Goal: Task Accomplishment & Management: Complete application form

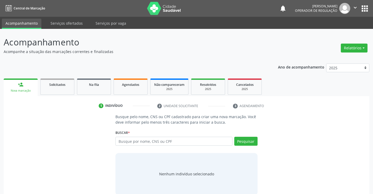
click at [129, 141] on input "text" at bounding box center [173, 140] width 117 height 9
click at [142, 142] on input "text" at bounding box center [173, 140] width 117 height 9
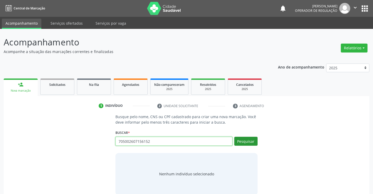
type input "705002607156152"
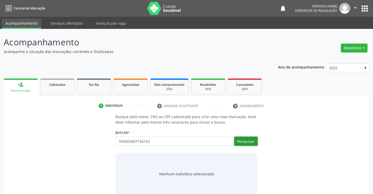
click at [246, 143] on button "Pesquisar" at bounding box center [245, 140] width 23 height 9
type input "705002607156152"
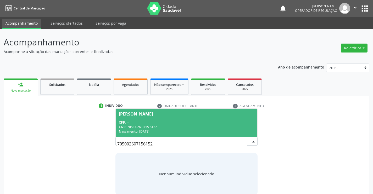
click at [148, 120] on div "CPF: --" at bounding box center [186, 122] width 135 height 4
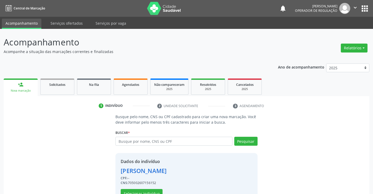
scroll to position [16, 0]
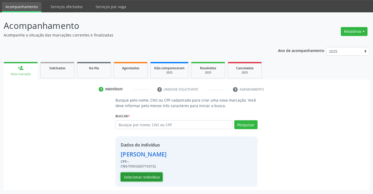
click at [136, 179] on button "Selecionar indivíduo" at bounding box center [142, 176] width 42 height 9
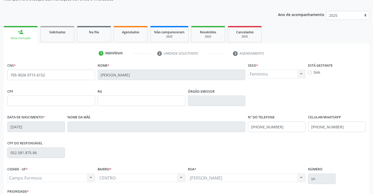
scroll to position [90, 0]
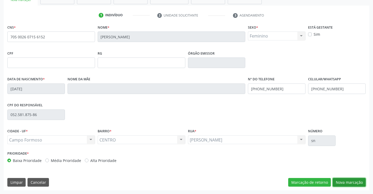
click at [346, 185] on button "Nova marcação" at bounding box center [349, 182] width 33 height 9
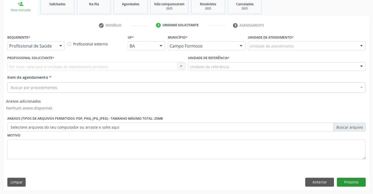
scroll to position [80, 0]
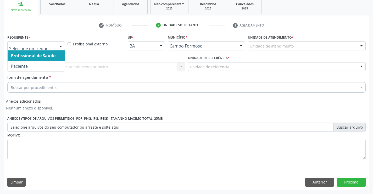
click at [58, 45] on div at bounding box center [61, 46] width 8 height 9
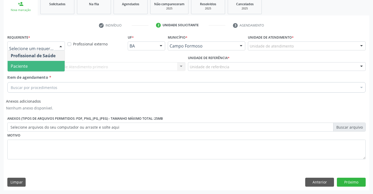
click at [23, 64] on span "Paciente" at bounding box center [19, 66] width 17 height 6
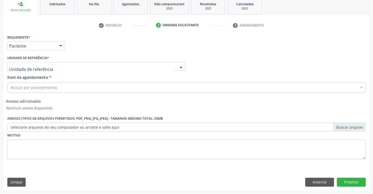
drag, startPoint x: 161, startPoint y: 65, endPoint x: 151, endPoint y: 67, distance: 9.9
click at [161, 65] on div at bounding box center [96, 66] width 178 height 9
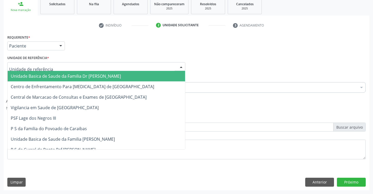
click at [59, 76] on span "Unidade Basica de Saude da Familia Dr [PERSON_NAME]" at bounding box center [66, 76] width 110 height 6
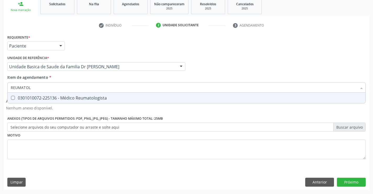
type input "REUMATOLO"
click at [83, 99] on div "0301010072-225136 - Médico Reumatologista" at bounding box center [187, 98] width 352 height 4
checkbox Reumatologista "true"
click at [143, 149] on div "Requerente * Paciente Profissional de Saúde Paciente Nenhum resultado encontrad…" at bounding box center [186, 99] width 359 height 133
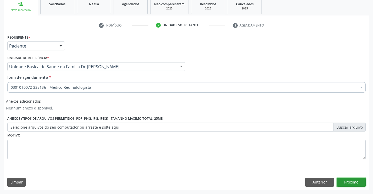
click at [356, 181] on button "Próximo" at bounding box center [351, 181] width 29 height 9
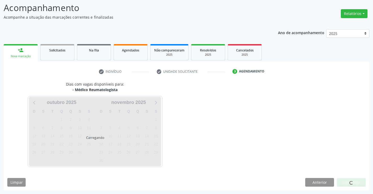
scroll to position [50, 0]
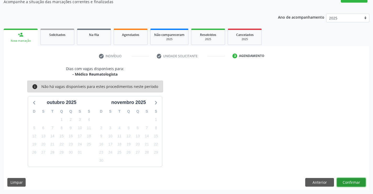
click at [356, 181] on button "Confirmar" at bounding box center [351, 182] width 29 height 9
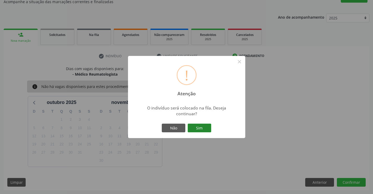
click at [198, 127] on button "Sim" at bounding box center [200, 127] width 24 height 9
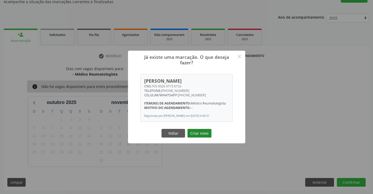
click at [200, 132] on button "Criar novo" at bounding box center [200, 133] width 24 height 9
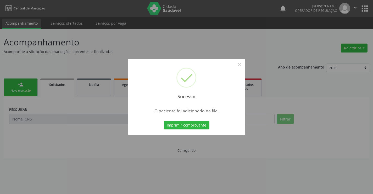
scroll to position [0, 0]
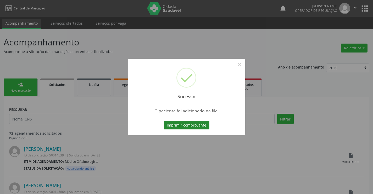
click at [191, 124] on button "Imprimir comprovante" at bounding box center [187, 124] width 46 height 9
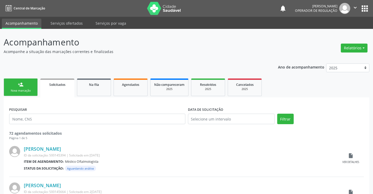
click at [23, 90] on div "Nova marcação" at bounding box center [21, 91] width 26 height 4
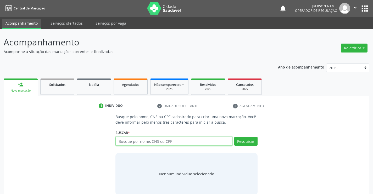
click at [137, 140] on input "text" at bounding box center [173, 140] width 117 height 9
type input "702201138101310"
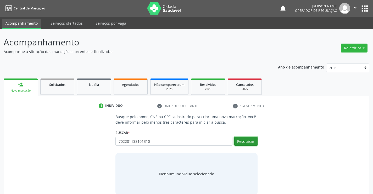
click at [248, 140] on button "Pesquisar" at bounding box center [245, 140] width 23 height 9
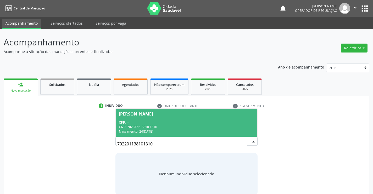
click at [194, 127] on div "CNS: 702 2011 3810 1310" at bounding box center [186, 126] width 135 height 4
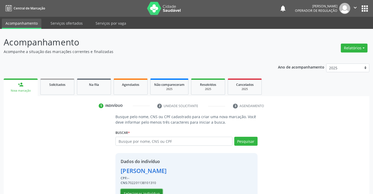
click at [143, 190] on button "Selecionar indivíduo" at bounding box center [142, 193] width 42 height 9
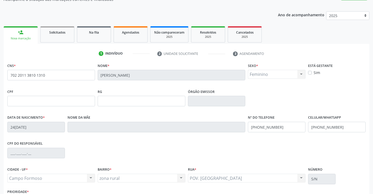
scroll to position [90, 0]
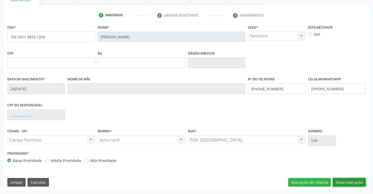
click at [349, 181] on button "Nova marcação" at bounding box center [349, 182] width 33 height 9
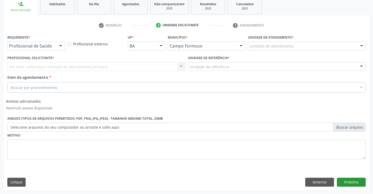
scroll to position [80, 0]
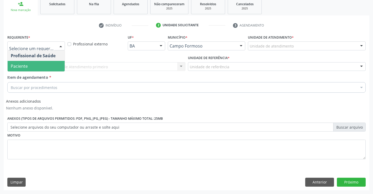
drag, startPoint x: 30, startPoint y: 66, endPoint x: 60, endPoint y: 67, distance: 30.7
click at [34, 66] on span "Paciente" at bounding box center [36, 66] width 57 height 10
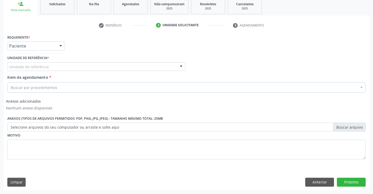
click at [60, 67] on div "Requerente * Paciente Profissional de Saúde Paciente Nenhum resultado encontrad…" at bounding box center [186, 99] width 359 height 133
click at [49, 75] on span "*" at bounding box center [50, 77] width 2 height 5
click at [11, 82] on input "Item de agendamento *" at bounding box center [11, 87] width 0 height 10
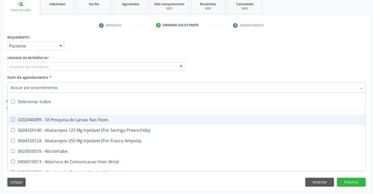
click at [57, 64] on div "Unidade de referência" at bounding box center [96, 66] width 178 height 9
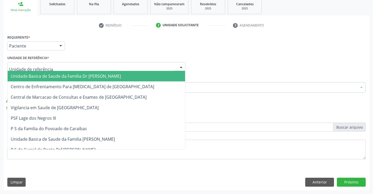
drag, startPoint x: 41, startPoint y: 77, endPoint x: 53, endPoint y: 84, distance: 13.4
click at [41, 77] on span "Unidade Basica de Saude da Familia Dr [PERSON_NAME]" at bounding box center [66, 76] width 110 height 6
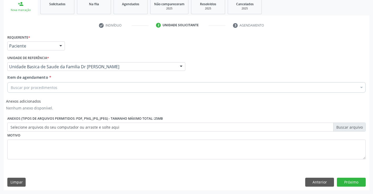
drag, startPoint x: 35, startPoint y: 89, endPoint x: 39, endPoint y: 83, distance: 7.7
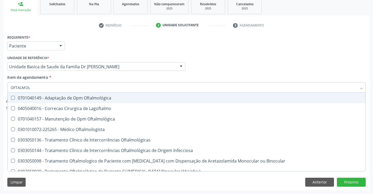
type input "OFTALMOLO"
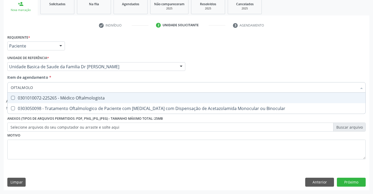
click at [83, 96] on div "0301010072-225265 - Médico Oftalmologista" at bounding box center [187, 98] width 352 height 4
checkbox Oftalmologista "true"
click at [102, 75] on div "Item de agendamento * OFTALMOLO Desfazer seleção 0301010072-225265 - Médico Oft…" at bounding box center [186, 82] width 359 height 16
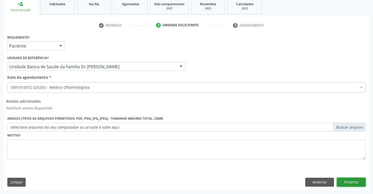
click at [352, 182] on button "Próximo" at bounding box center [351, 181] width 29 height 9
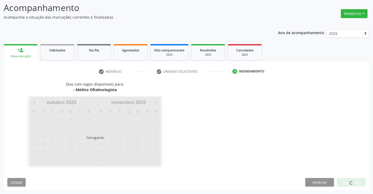
scroll to position [50, 0]
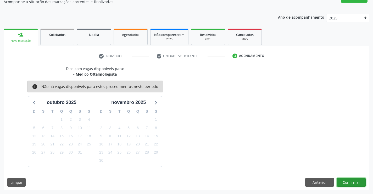
click at [349, 181] on button "Confirmar" at bounding box center [351, 182] width 29 height 9
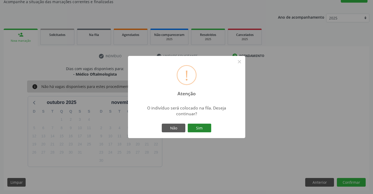
click at [198, 126] on button "Sim" at bounding box center [200, 127] width 24 height 9
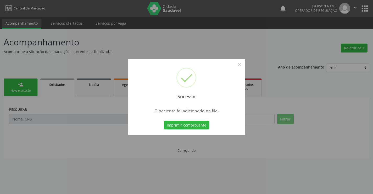
scroll to position [0, 0]
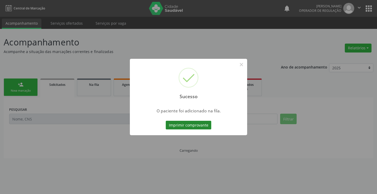
click at [199, 125] on button "Imprimir comprovante" at bounding box center [189, 124] width 46 height 9
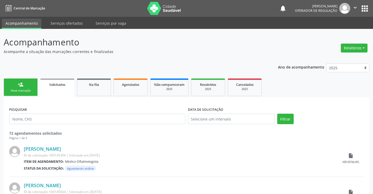
click at [19, 86] on div "person_add" at bounding box center [21, 84] width 6 height 6
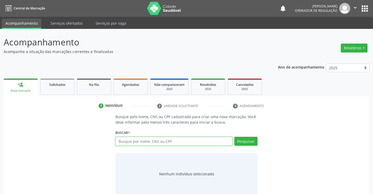
click at [145, 145] on input "text" at bounding box center [173, 140] width 117 height 9
click at [140, 89] on link "Agendados" at bounding box center [131, 86] width 34 height 16
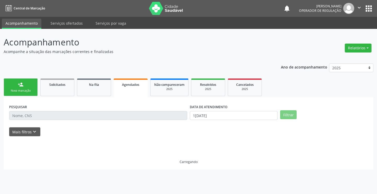
click at [140, 89] on link "Agendados" at bounding box center [131, 87] width 34 height 19
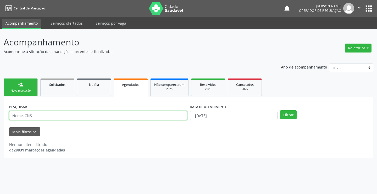
click at [33, 112] on input "text" at bounding box center [98, 115] width 178 height 9
type input "705006657623254"
click at [280, 110] on button "Filtrar" at bounding box center [288, 114] width 16 height 9
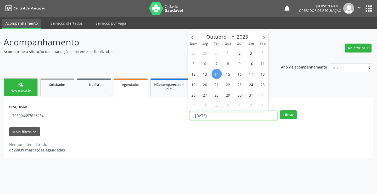
click at [234, 113] on input "14/10/2025" at bounding box center [234, 115] width 88 height 9
click at [294, 116] on button "Filtrar" at bounding box center [288, 114] width 16 height 9
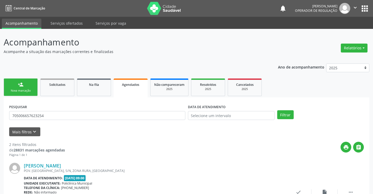
click at [20, 90] on div "Nova marcação" at bounding box center [21, 91] width 26 height 4
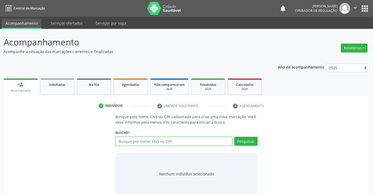
click at [147, 141] on input "text" at bounding box center [173, 140] width 117 height 9
type input "705006657623254"
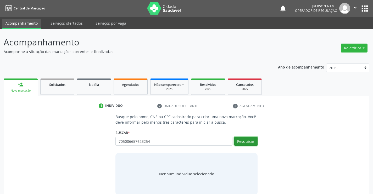
click at [245, 141] on button "Pesquisar" at bounding box center [245, 140] width 23 height 9
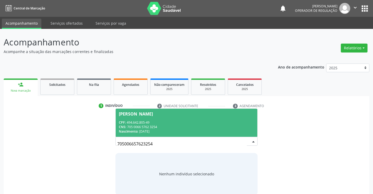
click at [157, 129] on div "Nascimento: 06/05/1966" at bounding box center [186, 131] width 135 height 4
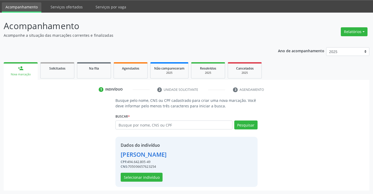
scroll to position [16, 0]
click at [144, 174] on button "Selecionar indivíduo" at bounding box center [142, 176] width 42 height 9
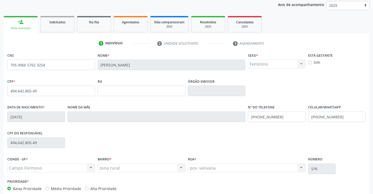
scroll to position [90, 0]
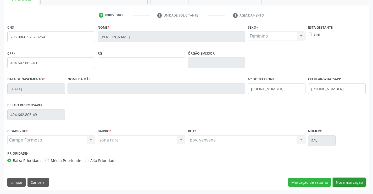
click at [350, 183] on button "Nova marcação" at bounding box center [349, 182] width 33 height 9
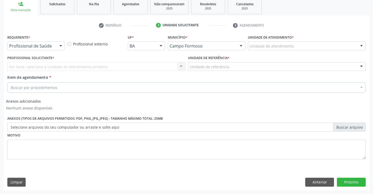
scroll to position [80, 0]
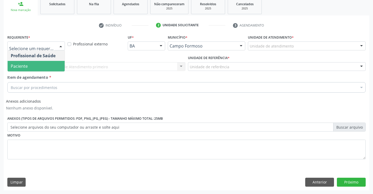
drag, startPoint x: 32, startPoint y: 68, endPoint x: 78, endPoint y: 68, distance: 46.4
click at [32, 68] on span "Paciente" at bounding box center [36, 66] width 57 height 10
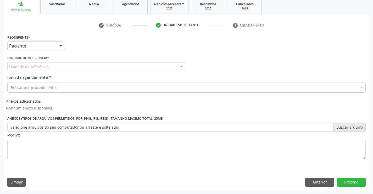
click at [82, 67] on div "Unidade de referência" at bounding box center [96, 66] width 178 height 9
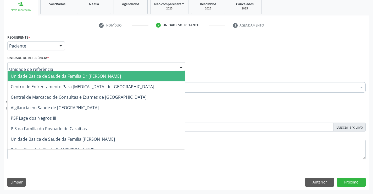
drag, startPoint x: 63, startPoint y: 76, endPoint x: 82, endPoint y: 83, distance: 19.9
click at [64, 77] on span "Unidade Basica de Saude da Familia Dr [PERSON_NAME]" at bounding box center [66, 76] width 110 height 6
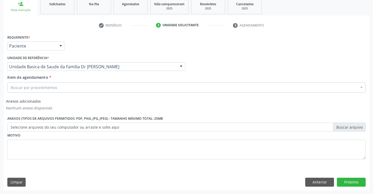
click at [66, 89] on div "Buscar por procedimentos" at bounding box center [186, 87] width 359 height 10
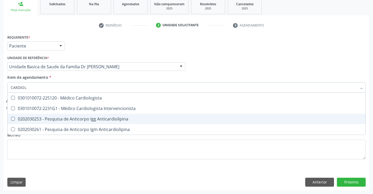
type input "CARDIOLO"
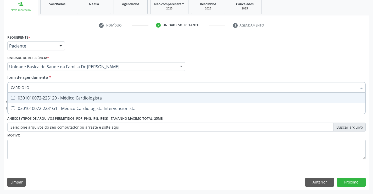
click at [82, 98] on div "0301010072-225120 - Médico Cardiologista" at bounding box center [187, 98] width 352 height 4
click at [69, 98] on div "0301010072-225120 - Médico Cardiologista" at bounding box center [187, 98] width 352 height 4
checkbox Cardiologista "false"
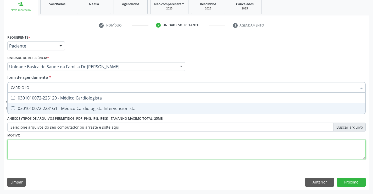
click at [90, 150] on div "Requerente * Paciente Profissional de Saúde Paciente Nenhum resultado encontrad…" at bounding box center [186, 99] width 359 height 133
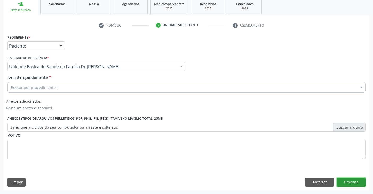
click at [355, 181] on button "Próximo" at bounding box center [351, 181] width 29 height 9
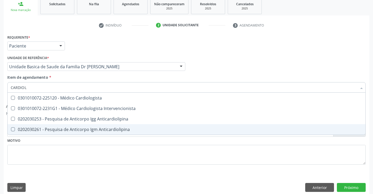
type input "CARDIOLO"
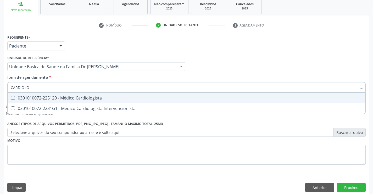
drag, startPoint x: 64, startPoint y: 99, endPoint x: 105, endPoint y: 129, distance: 51.2
click at [64, 99] on div "0301010072-225120 - Médico Cardiologista" at bounding box center [187, 98] width 352 height 4
checkbox Cardiologista "true"
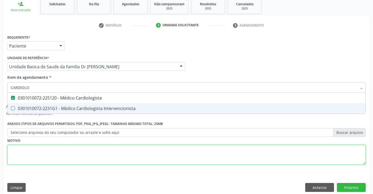
click at [104, 157] on div "Requerente * Paciente Profissional de Saúde Paciente Nenhum resultado encontrad…" at bounding box center [186, 102] width 359 height 138
checkbox Intervencionista "true"
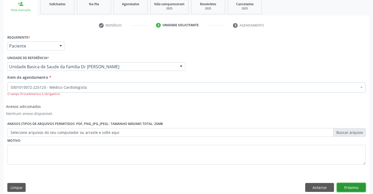
click at [348, 185] on button "Próximo" at bounding box center [351, 187] width 29 height 9
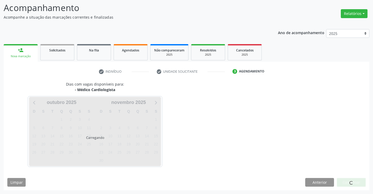
scroll to position [34, 0]
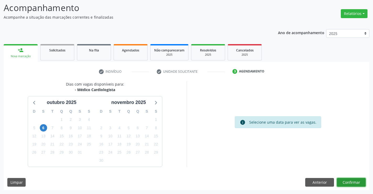
click at [348, 181] on button "Confirmar" at bounding box center [351, 182] width 29 height 9
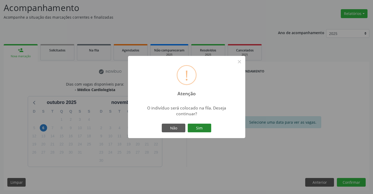
click at [197, 128] on button "Sim" at bounding box center [200, 127] width 24 height 9
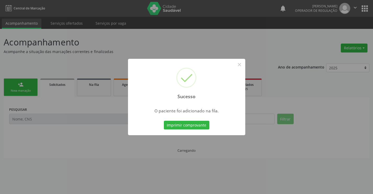
scroll to position [0, 0]
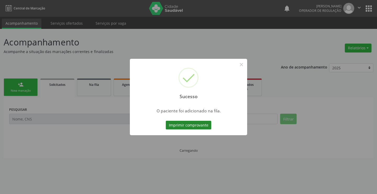
click at [196, 123] on button "Imprimir comprovante" at bounding box center [189, 124] width 46 height 9
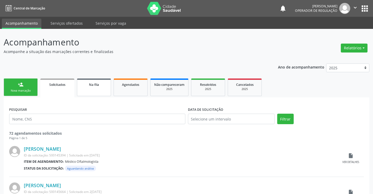
click at [94, 90] on link "Na fila" at bounding box center [94, 87] width 34 height 18
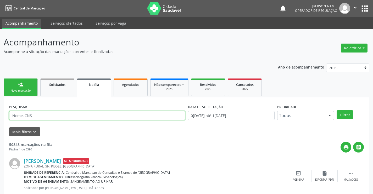
click at [36, 114] on input "text" at bounding box center [97, 115] width 176 height 9
click at [344, 113] on button "Filtrar" at bounding box center [345, 114] width 16 height 9
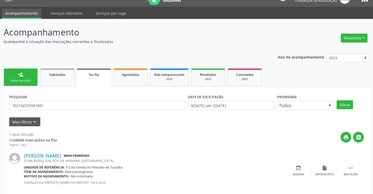
scroll to position [19, 0]
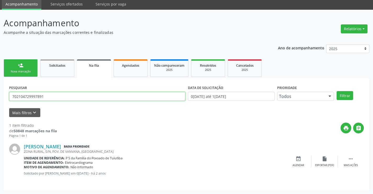
click at [60, 95] on input "702104729997891" at bounding box center [97, 96] width 176 height 9
type input "7"
paste input "705 0066 5762 3254"
type input "705 0066 5762 3254"
click at [347, 94] on button "Filtrar" at bounding box center [345, 95] width 16 height 9
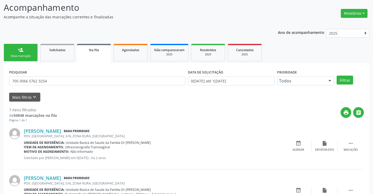
scroll to position [0, 0]
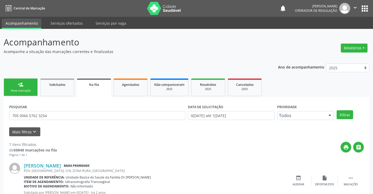
click at [22, 86] on div "person_add" at bounding box center [21, 84] width 6 height 6
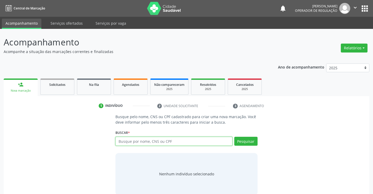
click at [136, 142] on input "text" at bounding box center [173, 140] width 117 height 9
type input "700403951632845"
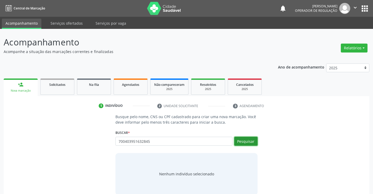
click at [240, 141] on button "Pesquisar" at bounding box center [245, 140] width 23 height 9
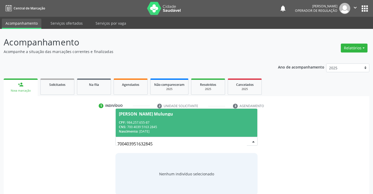
click at [150, 120] on div "CPF: 984.257.655-87" at bounding box center [186, 122] width 135 height 4
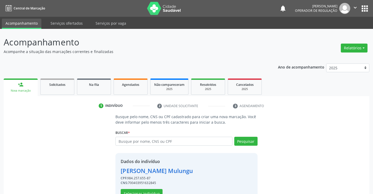
scroll to position [16, 0]
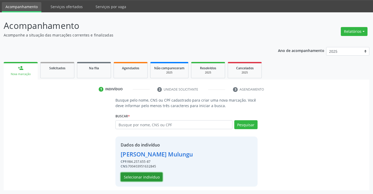
click at [140, 174] on button "Selecionar indivíduo" at bounding box center [142, 176] width 42 height 9
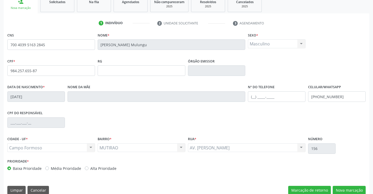
scroll to position [90, 0]
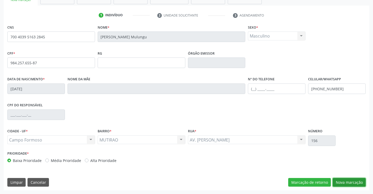
click at [348, 181] on button "Nova marcação" at bounding box center [349, 182] width 33 height 9
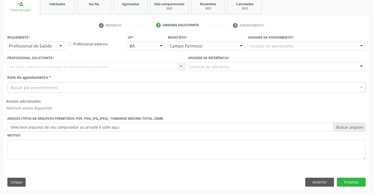
scroll to position [80, 0]
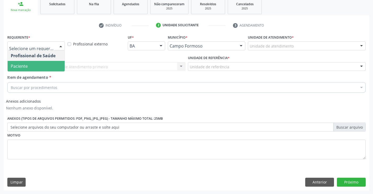
click at [26, 65] on span "Paciente" at bounding box center [19, 66] width 17 height 6
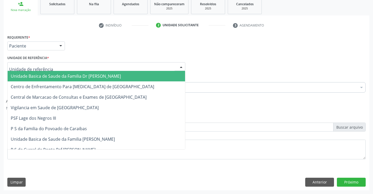
click at [82, 67] on div at bounding box center [96, 66] width 178 height 9
click at [73, 73] on span "Unidade Basica de Saude da Familia Dr [PERSON_NAME]" at bounding box center [97, 76] width 178 height 10
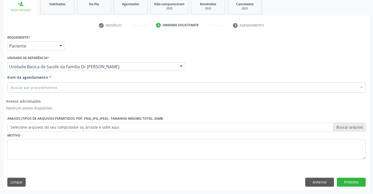
click at [75, 87] on div "Buscar por procedimentos" at bounding box center [186, 87] width 359 height 10
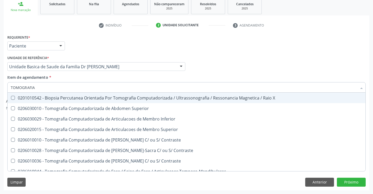
type input "TOMOGRAFIA"
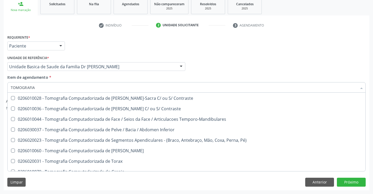
scroll to position [52, 0]
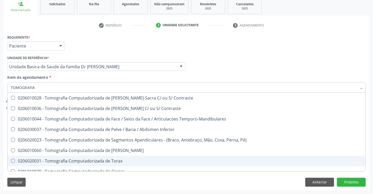
drag, startPoint x: 103, startPoint y: 160, endPoint x: 153, endPoint y: 157, distance: 50.9
click at [104, 160] on div "0206020031 - Tomografia Computadorizada de Torax" at bounding box center [187, 160] width 352 height 4
checkbox Torax "true"
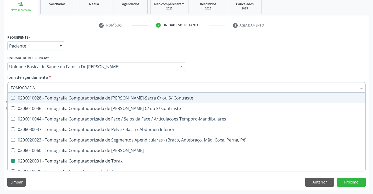
click at [252, 71] on div "Profissional Solicitante Por favor, selecione a Unidade de Atendimento primeiro…" at bounding box center [186, 64] width 361 height 20
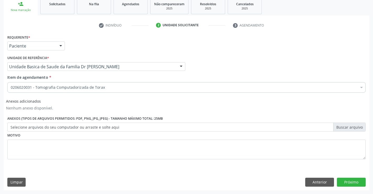
scroll to position [0, 0]
click at [352, 183] on button "Próximo" at bounding box center [351, 181] width 29 height 9
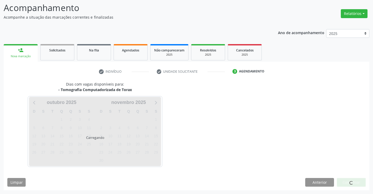
scroll to position [34, 0]
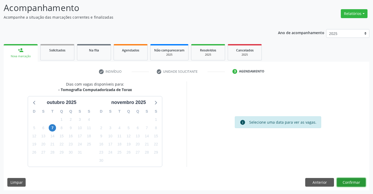
click at [358, 183] on button "Confirmar" at bounding box center [351, 182] width 29 height 9
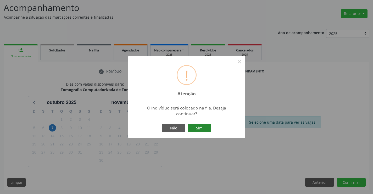
click at [204, 129] on button "Sim" at bounding box center [200, 127] width 24 height 9
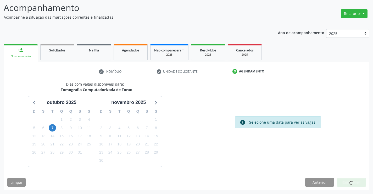
scroll to position [0, 0]
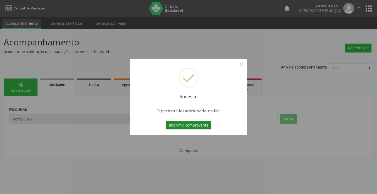
click at [190, 128] on button "Imprimir comprovante" at bounding box center [189, 124] width 46 height 9
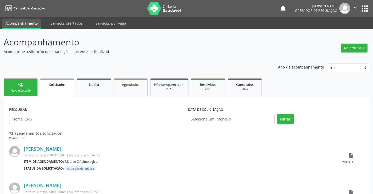
click at [21, 87] on link "person_add Nova marcação" at bounding box center [21, 87] width 34 height 18
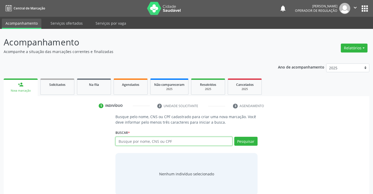
click at [138, 141] on input "text" at bounding box center [173, 140] width 117 height 9
type input "'"
click at [131, 140] on input "text" at bounding box center [173, 140] width 117 height 9
type input "700003990752809"
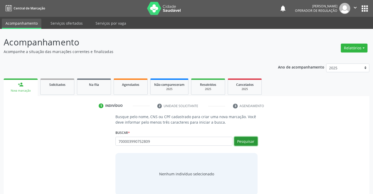
click at [236, 141] on button "Pesquisar" at bounding box center [245, 140] width 23 height 9
type input "700003990752809"
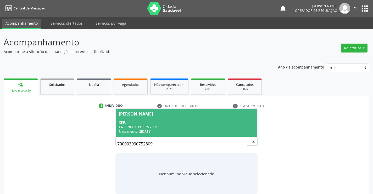
click at [149, 135] on span "Antonia Matias dos Santos CPF: -- CNS: 700 0039 9075 2809 Nascimento: 22/11/1956" at bounding box center [186, 122] width 141 height 28
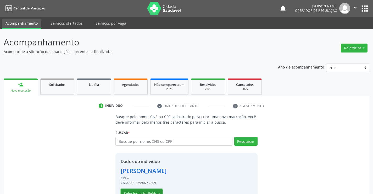
click at [139, 189] on button "Selecionar indivíduo" at bounding box center [142, 193] width 42 height 9
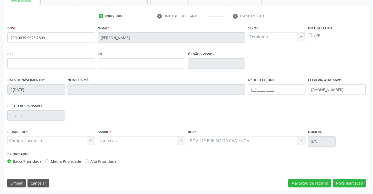
scroll to position [90, 0]
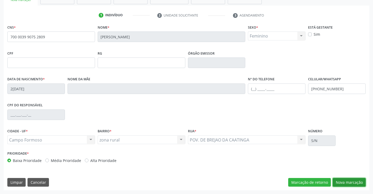
click at [345, 179] on button "Nova marcação" at bounding box center [349, 182] width 33 height 9
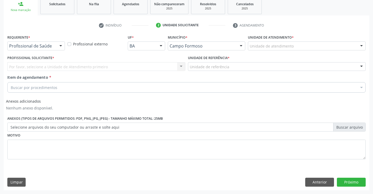
scroll to position [80, 0]
click at [315, 179] on button "Anterior" at bounding box center [319, 181] width 29 height 9
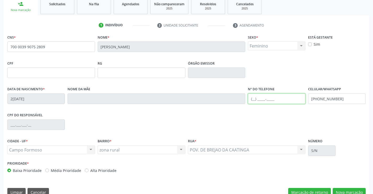
click at [264, 98] on input "text" at bounding box center [277, 98] width 58 height 10
type input "(74) 99135-2593"
click at [343, 188] on button "Nova marcação" at bounding box center [349, 192] width 33 height 9
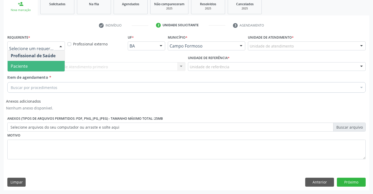
click at [19, 64] on span "Paciente" at bounding box center [19, 66] width 17 height 6
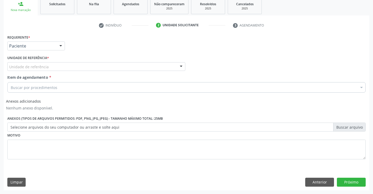
click at [87, 65] on div "Unidade de referência" at bounding box center [96, 66] width 178 height 9
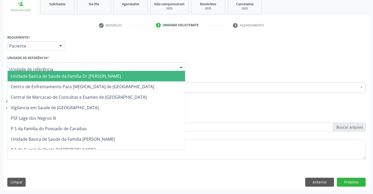
drag, startPoint x: 49, startPoint y: 76, endPoint x: 105, endPoint y: 90, distance: 57.2
click at [50, 76] on span "Unidade Basica de Saude da Familia Dr [PERSON_NAME]" at bounding box center [66, 76] width 110 height 6
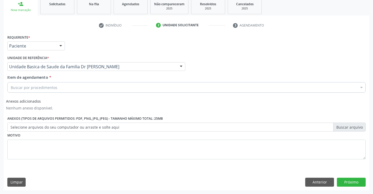
click at [72, 89] on div "Buscar por procedimentos" at bounding box center [186, 87] width 359 height 10
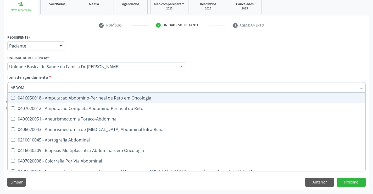
type input "ABDOME"
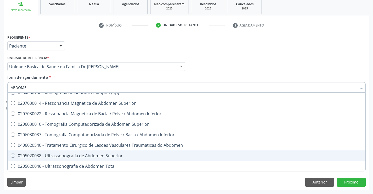
scroll to position [26, 0]
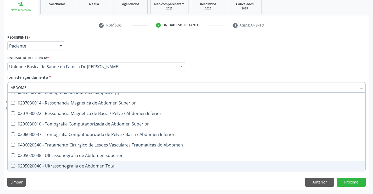
drag, startPoint x: 83, startPoint y: 164, endPoint x: 111, endPoint y: 153, distance: 30.4
click at [86, 163] on div "0205020046 - Ultrassonografia de Abdomen Total" at bounding box center [187, 165] width 352 height 4
checkbox Total "true"
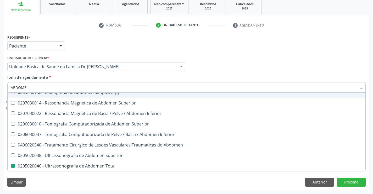
click at [175, 72] on div "Unidade de referência * Unidade Basica de Saude da Familia Dr Paulo Sudre Unida…" at bounding box center [96, 64] width 181 height 20
checkbox Incidencias\) "true"
checkbox Total "false"
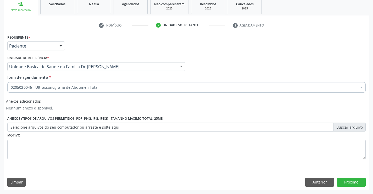
scroll to position [0, 0]
click at [346, 180] on button "Próximo" at bounding box center [351, 181] width 29 height 9
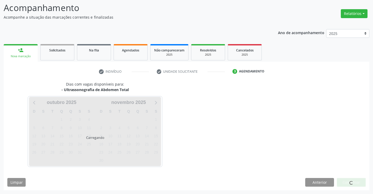
scroll to position [34, 0]
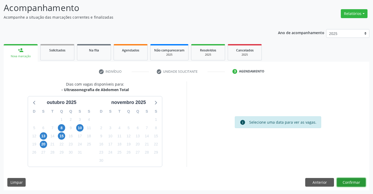
click at [352, 184] on button "Confirmar" at bounding box center [351, 182] width 29 height 9
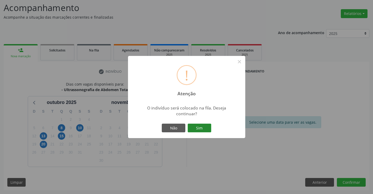
click at [199, 128] on button "Sim" at bounding box center [200, 127] width 24 height 9
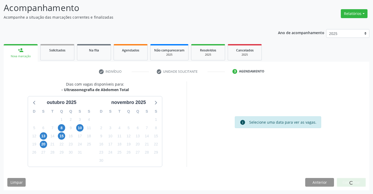
scroll to position [0, 0]
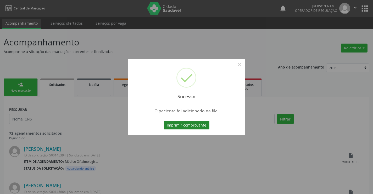
click at [184, 126] on button "Imprimir comprovante" at bounding box center [187, 124] width 46 height 9
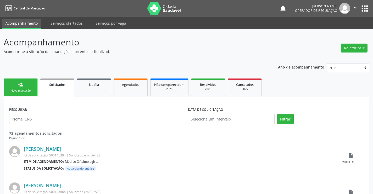
click at [29, 87] on link "person_add Nova marcação" at bounding box center [21, 87] width 34 height 18
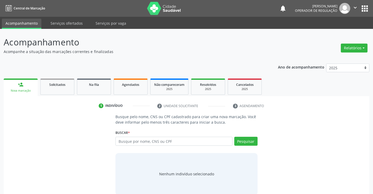
click at [29, 87] on link "person_add Nova marcação" at bounding box center [21, 87] width 34 height 18
click at [137, 139] on input "text" at bounding box center [173, 140] width 117 height 9
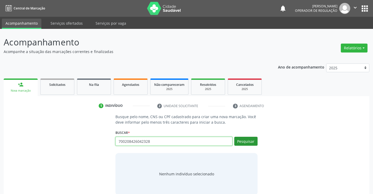
type input "700208426042328"
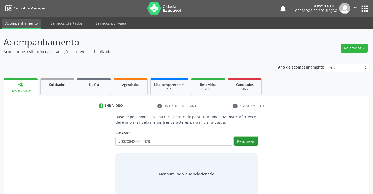
click at [244, 140] on button "Pesquisar" at bounding box center [245, 140] width 23 height 9
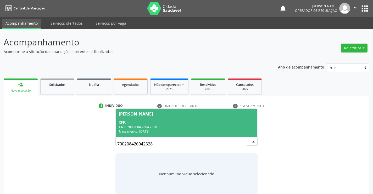
click at [137, 119] on span "Renilde Aurea da Silva CPF: -- CNS: 700 2084 2604 2328 Nascimento: 11/12/1953" at bounding box center [186, 122] width 141 height 28
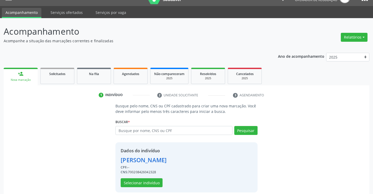
scroll to position [16, 0]
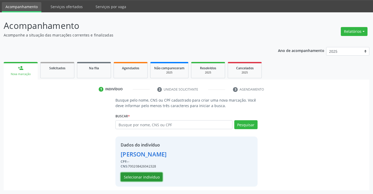
click at [141, 177] on button "Selecionar indivíduo" at bounding box center [142, 176] width 42 height 9
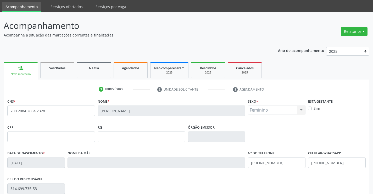
scroll to position [90, 0]
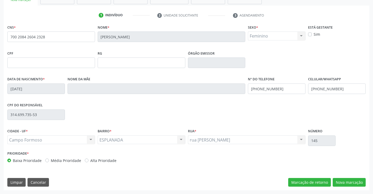
click at [342, 176] on div "CNS * 700 2084 2604 2328 Nome * Renilde Aurea da Silva Sexo * Feminino Masculin…" at bounding box center [187, 106] width 366 height 167
click at [344, 180] on button "Nova marcação" at bounding box center [349, 182] width 33 height 9
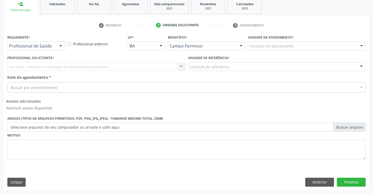
scroll to position [80, 0]
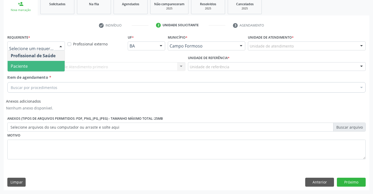
drag, startPoint x: 33, startPoint y: 64, endPoint x: 82, endPoint y: 69, distance: 49.5
click at [40, 64] on span "Paciente" at bounding box center [36, 66] width 57 height 10
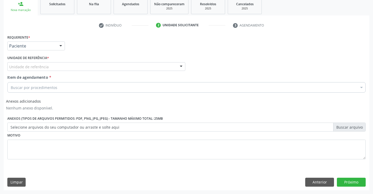
click at [82, 69] on div "Unidade de referência" at bounding box center [96, 66] width 178 height 9
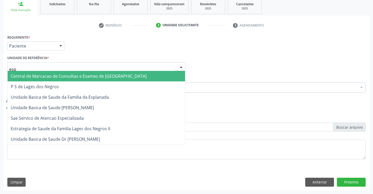
type input "espl"
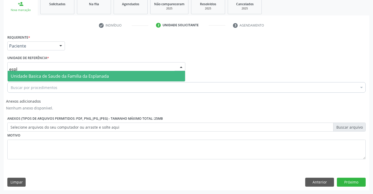
click at [75, 76] on span "Unidade Basica de Saude da Familia da Esplanada" at bounding box center [60, 76] width 98 height 6
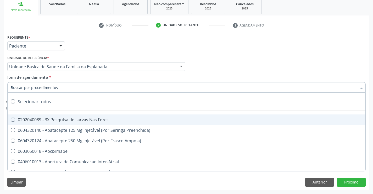
type input "G"
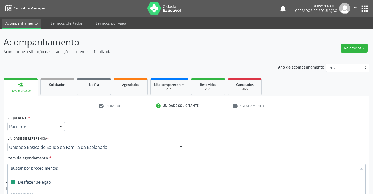
scroll to position [80, 0]
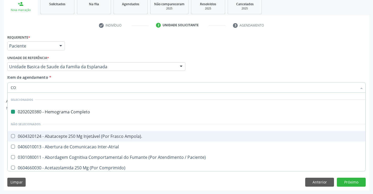
type input "COL"
checkbox Completo "false"
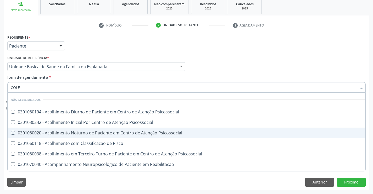
type input "COLES"
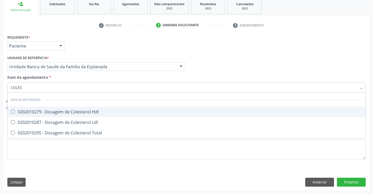
click at [60, 112] on div "0202010279 - Dosagem de Colesterol Hdl" at bounding box center [187, 111] width 352 height 4
checkbox Hdl "true"
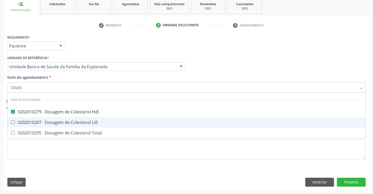
drag, startPoint x: 65, startPoint y: 122, endPoint x: 71, endPoint y: 136, distance: 15.4
click at [65, 122] on div "0202010287 - Dosagem de Colesterol Ldl" at bounding box center [187, 122] width 352 height 4
checkbox Ldl "true"
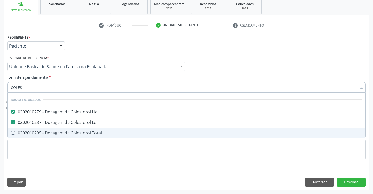
drag, startPoint x: 64, startPoint y: 134, endPoint x: 84, endPoint y: 143, distance: 21.9
click at [65, 134] on div "0202010295 - Dosagem de Colesterol Total" at bounding box center [187, 132] width 352 height 4
checkbox Total "true"
type input "COLES"
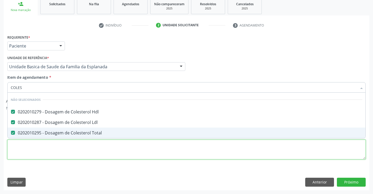
click at [73, 151] on div "Requerente * Paciente Profissional de Saúde Paciente Nenhum resultado encontrad…" at bounding box center [186, 99] width 359 height 133
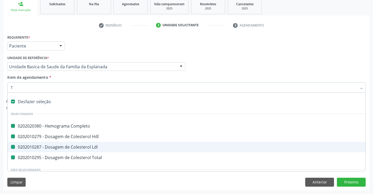
type input "TR"
checkbox Completo "false"
checkbox Ldl "false"
checkbox Hdl "false"
checkbox Total "false"
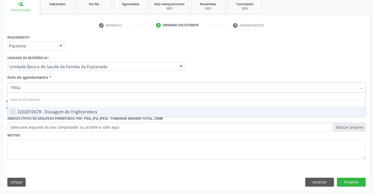
type input "TRIGLI"
drag, startPoint x: 65, startPoint y: 111, endPoint x: 79, endPoint y: 117, distance: 15.5
click at [67, 112] on div "0202010678 - Dosagem de Triglicerideos" at bounding box center [187, 111] width 352 height 4
checkbox Triglicerideos "true"
type input "TRIGLI"
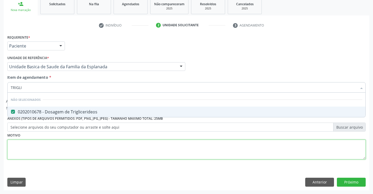
click at [59, 144] on div "Requerente * Paciente Profissional de Saúde Paciente Nenhum resultado encontrad…" at bounding box center [186, 99] width 359 height 133
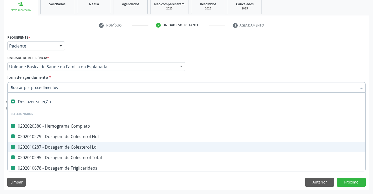
type input "U"
checkbox Completo "false"
checkbox Hdl "false"
checkbox Ldl "false"
checkbox Total "false"
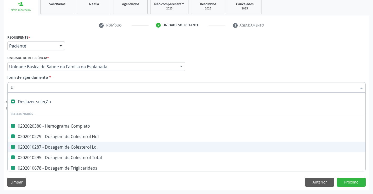
checkbox Triglicerideos "false"
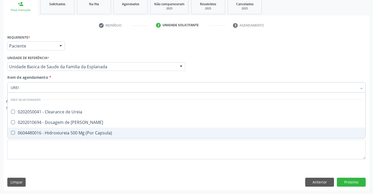
type input "UREIA"
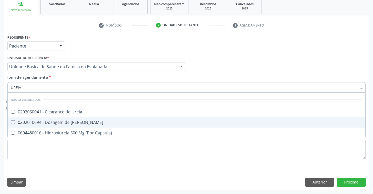
click at [49, 123] on div "0202010694 - Dosagem de [PERSON_NAME]" at bounding box center [187, 122] width 352 height 4
checkbox Ureia "true"
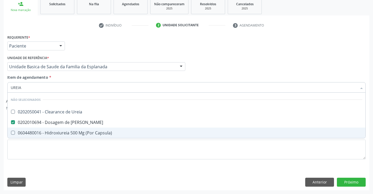
type input "UREIA"
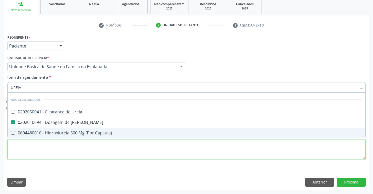
click at [65, 152] on div "Requerente * Paciente Profissional de Saúde Paciente Nenhum resultado encontrad…" at bounding box center [186, 99] width 359 height 133
checkbox Ureia "true"
checkbox Capsula\) "true"
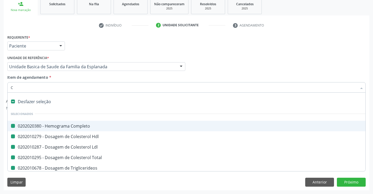
type input "CR"
checkbox Completo "false"
checkbox Hdl "false"
checkbox Ldl "false"
checkbox Total "false"
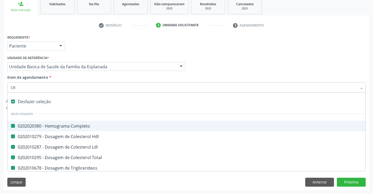
checkbox Triglicerideos "false"
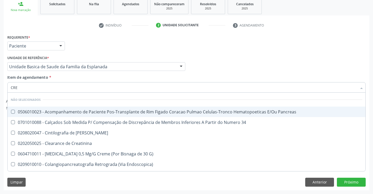
type input "CREA"
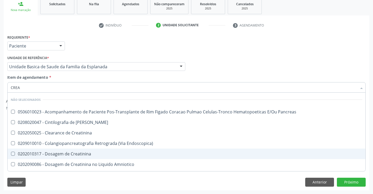
click at [70, 153] on div "0202010317 - Dosagem de Creatinina" at bounding box center [187, 153] width 352 height 4
checkbox Creatinina "true"
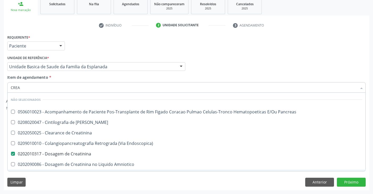
type input "CREA"
click at [90, 179] on div "Limpar Anterior Próximo" at bounding box center [186, 181] width 359 height 9
checkbox Pancreas "true"
checkbox Creatinina "true"
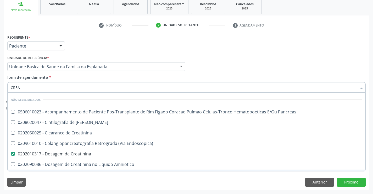
checkbox Endoscopica\) "true"
checkbox Amniotico "true"
checkbox \(Cpk\) "true"
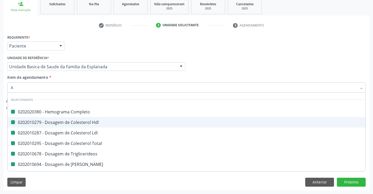
type input "AC"
checkbox Completo "false"
checkbox Hdl "false"
checkbox Ldl "false"
checkbox Total "false"
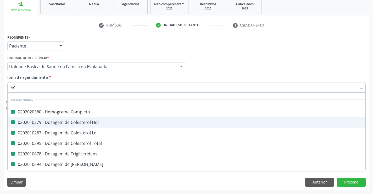
checkbox Triglicerideos "false"
checkbox Ureia "false"
checkbox Creatinina "false"
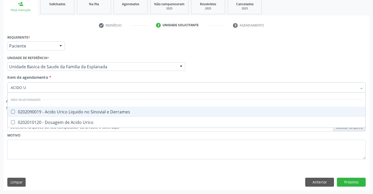
type input "ACIDO UR"
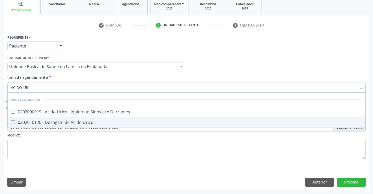
click at [59, 120] on div "0202010120 - Dosagem de Acido Urico" at bounding box center [187, 122] width 352 height 4
checkbox Urico "true"
click at [68, 147] on div "Requerente * Paciente Profissional de Saúde Paciente Nenhum resultado encontrad…" at bounding box center [186, 99] width 359 height 133
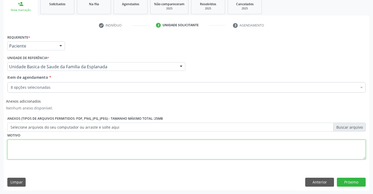
checkbox Completo "true"
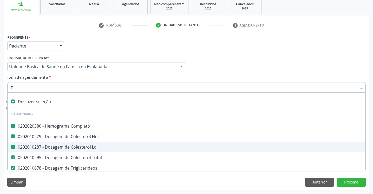
type input "TG"
checkbox Completo "false"
checkbox Hdl "false"
checkbox Ldl "false"
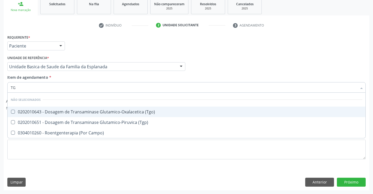
click at [88, 110] on div "0202010643 - Dosagem de Transaminase Glutamico-Oxalacetica (Tgo)" at bounding box center [187, 111] width 352 height 4
checkbox \(Tgo\) "true"
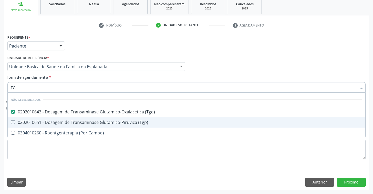
click at [99, 122] on div "0202010651 - Dosagem de Transaminase Glutamico-Piruvica (Tgp)" at bounding box center [187, 122] width 352 height 4
checkbox \(Tgp\) "true"
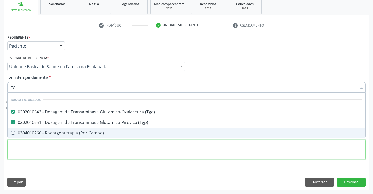
click at [104, 154] on div "Requerente * Paciente Profissional de Saúde Paciente Nenhum resultado encontrad…" at bounding box center [186, 99] width 359 height 133
checkbox Campo\) "true"
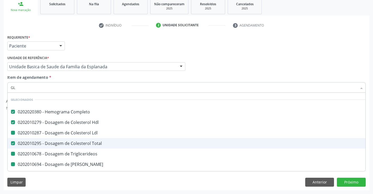
type input "GLI"
checkbox Ldl "false"
checkbox Triglicerideos "false"
checkbox Ureia "false"
checkbox Creatinina "false"
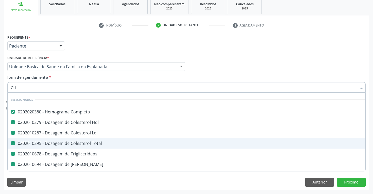
checkbox Urico "false"
checkbox \(Tgo\) "false"
checkbox \(Tgp\) "false"
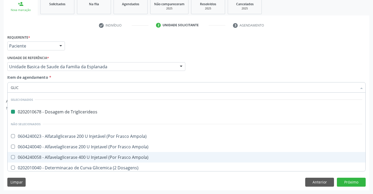
type input "GLICO"
checkbox Triglicerideos "false"
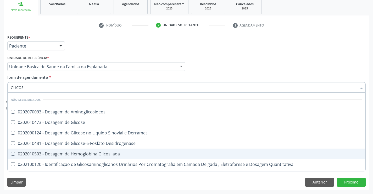
type input "GLICOSE"
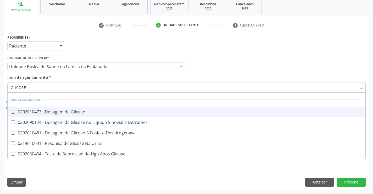
click at [55, 113] on div "0202010473 - Dosagem de Glicose" at bounding box center [187, 111] width 352 height 4
checkbox Glicose "true"
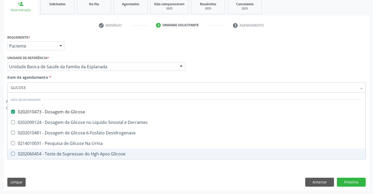
click at [80, 160] on div "Requerente * Paciente Profissional de Saúde Paciente Nenhum resultado encontrad…" at bounding box center [186, 99] width 359 height 133
checkbox Desidrogenase "true"
checkbox Glicose "true"
checkbox Urina "true"
checkbox Derrames "true"
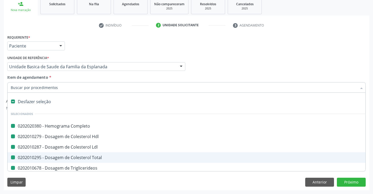
type input "F"
checkbox Completo "false"
checkbox Ldl "false"
checkbox Triglicerideos "false"
checkbox Total "false"
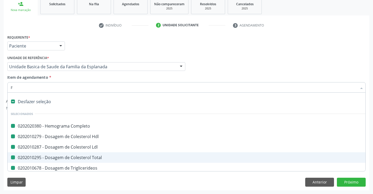
checkbox Hdl "false"
checkbox Ureia "false"
checkbox Creatinina "false"
checkbox Urico "false"
checkbox \(Tgo\) "false"
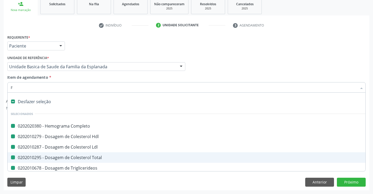
checkbox \(Tgp\) "false"
checkbox Glicose "false"
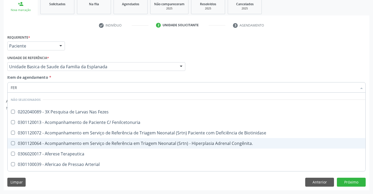
type input "FERR"
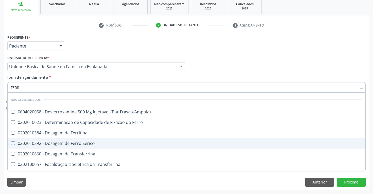
click at [67, 144] on div "0202010392 - Dosagem de Ferro Serico" at bounding box center [187, 143] width 352 height 4
checkbox Serico "true"
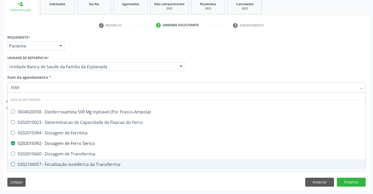
click at [76, 177] on div "Limpar Anterior Próximo" at bounding box center [186, 181] width 359 height 9
checkbox Frasco-Ampola\) "true"
checkbox Ferritina "true"
checkbox Transferrina "true"
checkbox Ferro "true"
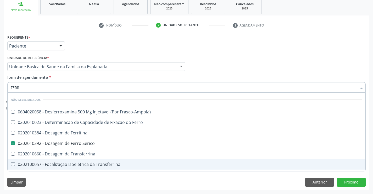
checkbox Transferrina "true"
checkbox Ml\) "true"
checkbox \(Nefroplastia\) "true"
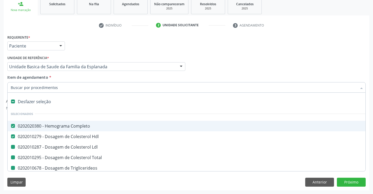
type input "V"
checkbox Ldl "false"
checkbox Triglicerideos "false"
checkbox Total "false"
checkbox Ureia "false"
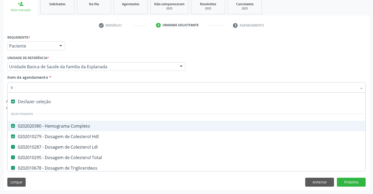
checkbox Creatinina "false"
checkbox Urico "false"
checkbox \(Tgo\) "false"
checkbox \(Tgp\) "false"
checkbox Glicose "false"
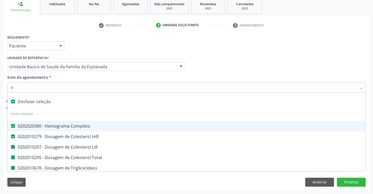
checkbox Serico "false"
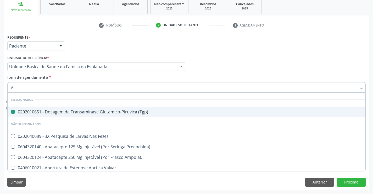
type input "VH"
checkbox \(Tgp\) "false"
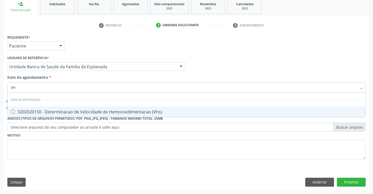
type input "VHS"
click at [92, 112] on div "0202020150 - Determinacao de Velocidade de Hemossedimentacao (Vhs)" at bounding box center [187, 111] width 352 height 4
checkbox \(Vhs\) "true"
click at [91, 138] on div "Requerente * Paciente Profissional de Saúde Paciente Nenhum resultado encontrad…" at bounding box center [186, 99] width 359 height 133
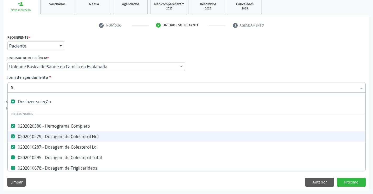
type input "RE"
checkbox Total "false"
checkbox Triglicerideos "false"
checkbox Ureia "false"
checkbox Creatinina "false"
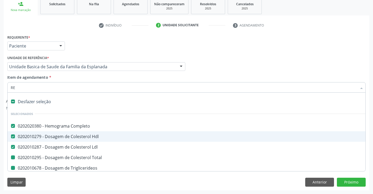
checkbox Urico "false"
checkbox \(Tgo\) "false"
checkbox \(Tgp\) "false"
checkbox Glicose "false"
checkbox Serico "false"
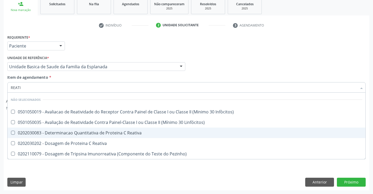
type input "REATIV"
checkbox Infòcitos\) "false"
type input "REATIVA"
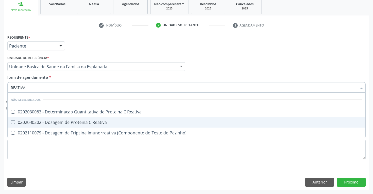
click at [59, 123] on div "0202030202 - Dosagem de Proteina C Reativa" at bounding box center [187, 122] width 352 height 4
checkbox Reativa "true"
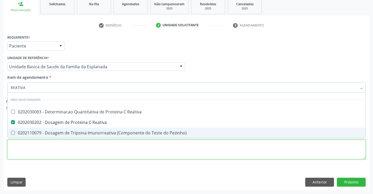
click at [46, 150] on div "Requerente * Paciente Profissional de Saúde Paciente Nenhum resultado encontrad…" at bounding box center [186, 99] width 359 height 133
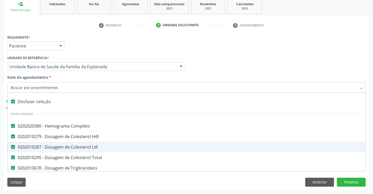
type input "U"
checkbox Ureia "false"
checkbox Creatinina "false"
checkbox Urico "false"
checkbox \(Tgo\) "false"
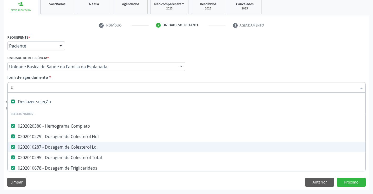
checkbox \(Tgp\) "false"
checkbox Glicose "false"
checkbox Serico "false"
checkbox \(Vhs\) "false"
checkbox Reativa "false"
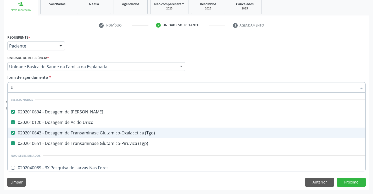
type input "UR"
checkbox \(Tgp\) "false"
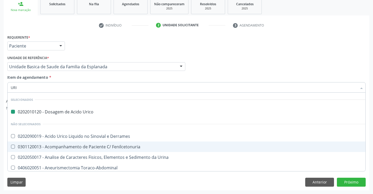
type input "URIN"
checkbox Urico "false"
type input "URINA"
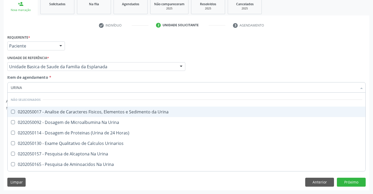
click at [60, 111] on div "0202050017 - Analise de Caracteres Fisicos, Elementos e Sedimento da Urina" at bounding box center [187, 111] width 352 height 4
checkbox Urina "true"
click at [69, 73] on div "Unidade de referência * Unidade Basica de Saude da Familia da Esplanada Unidade…" at bounding box center [96, 64] width 181 height 20
checkbox Urinarios "true"
checkbox Urina "true"
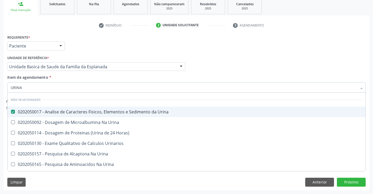
checkbox Urina "true"
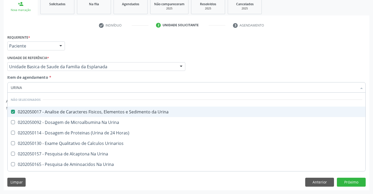
checkbox Urina "true"
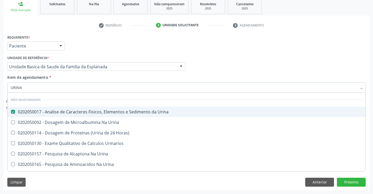
checkbox Horas\) "true"
checkbox Urina "true"
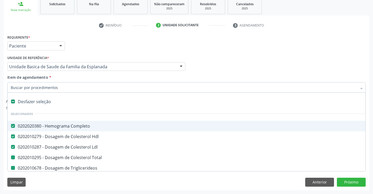
type input "F"
checkbox Total "false"
checkbox Ureia "false"
checkbox Creatinina "false"
checkbox Urico "false"
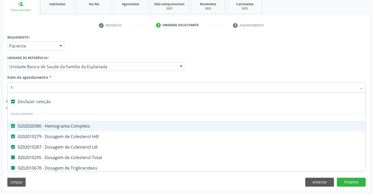
checkbox \(Tgo\) "false"
checkbox \(Tgp\) "false"
checkbox Glicose "false"
checkbox Serico "false"
checkbox \(Vhs\) "false"
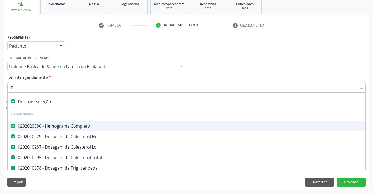
checkbox Reativa "false"
checkbox Urina "false"
checkbox Triglicerideos "false"
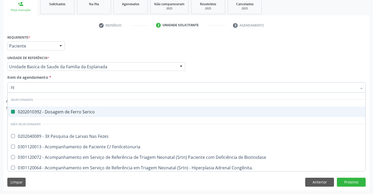
type input "FEZ"
checkbox Serico "false"
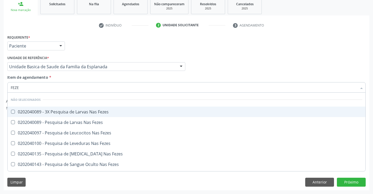
type input "FEZES"
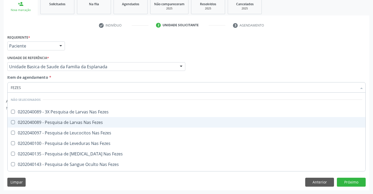
click at [52, 122] on div "0202040089 - Pesquisa de Larvas Nas Fezes" at bounding box center [187, 122] width 352 height 4
checkbox Fezes "true"
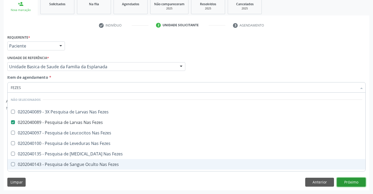
click at [350, 180] on button "Próximo" at bounding box center [351, 181] width 29 height 9
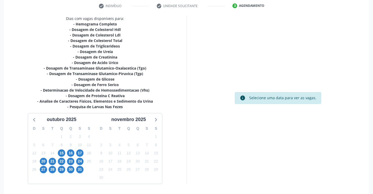
scroll to position [117, 0]
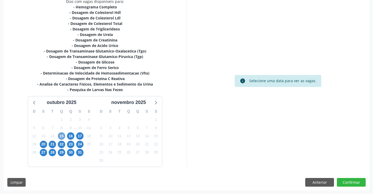
drag, startPoint x: 60, startPoint y: 136, endPoint x: 68, endPoint y: 135, distance: 7.4
click at [61, 136] on span "15" at bounding box center [61, 135] width 7 height 7
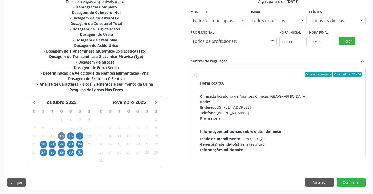
click at [199, 78] on div "Ordem de chegada Consumidos: 28 / 30 Horário: 07:00 Clínica: Laboratorio de Ana…" at bounding box center [279, 112] width 168 height 80
radio input "true"
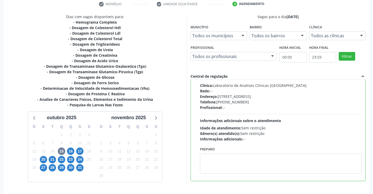
scroll to position [119, 0]
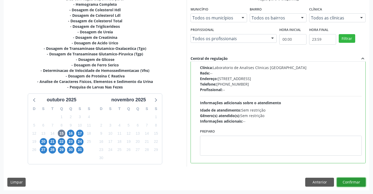
click at [346, 181] on button "Confirmar" at bounding box center [351, 181] width 29 height 9
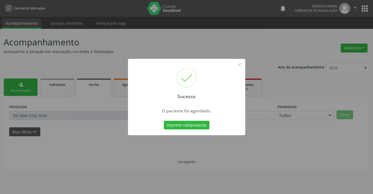
scroll to position [0, 0]
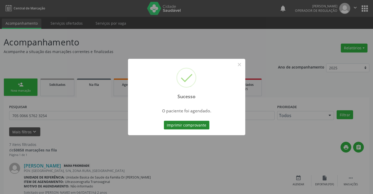
click at [189, 122] on button "Imprimir comprovante" at bounding box center [187, 124] width 46 height 9
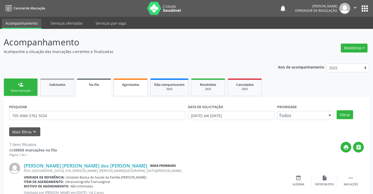
click at [128, 92] on link "Agendados" at bounding box center [131, 87] width 34 height 18
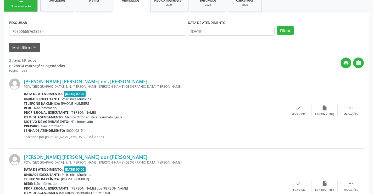
scroll to position [19, 0]
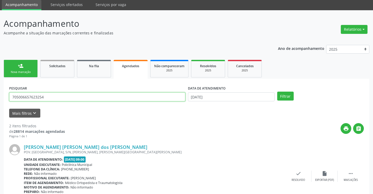
click at [54, 98] on input "705006657623254" at bounding box center [97, 96] width 176 height 9
type input "7"
paste input "700 2084 2604 2328"
type input "700 2084 2604 2328"
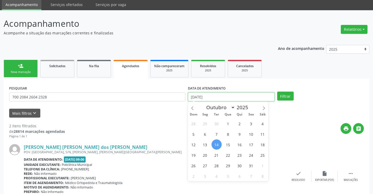
click at [225, 94] on input "14/10/2025" at bounding box center [231, 96] width 87 height 9
click at [286, 95] on button "Filtrar" at bounding box center [285, 95] width 16 height 9
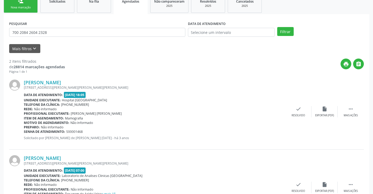
scroll to position [123, 0]
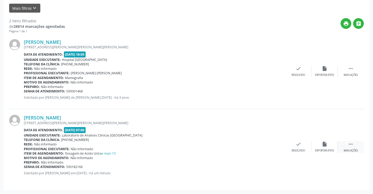
click at [348, 151] on div "Mais ações" at bounding box center [351, 150] width 14 height 4
click at [326, 145] on icon "edit" at bounding box center [325, 144] width 6 height 6
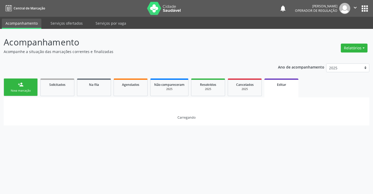
scroll to position [0, 0]
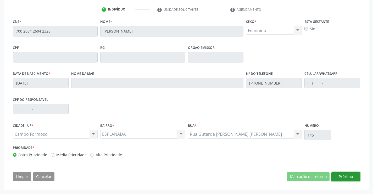
click at [346, 175] on button "Próximo" at bounding box center [346, 176] width 29 height 9
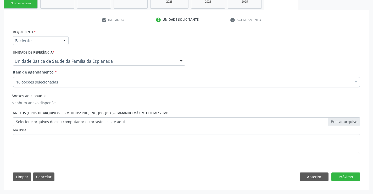
scroll to position [87, 0]
click at [346, 175] on button "Próximo" at bounding box center [346, 176] width 29 height 9
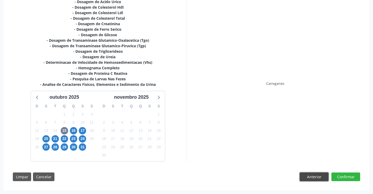
click at [309, 173] on button "Anterior" at bounding box center [314, 176] width 29 height 9
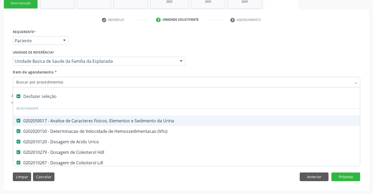
type input "C"
checkbox Fezes "false"
type input "CA"
checkbox Total "false"
checkbox Creatinina "false"
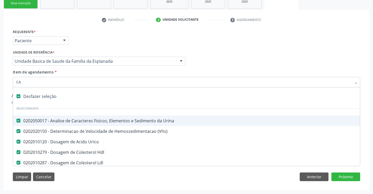
checkbox Serico "false"
checkbox Glicose "false"
checkbox Reativa "false"
checkbox \(Tgo\) "false"
checkbox \(Tgp\) "false"
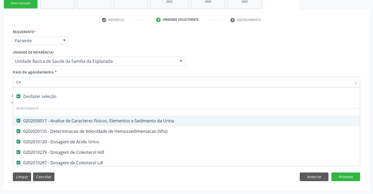
checkbox Triglicerideos "false"
checkbox Ureia "false"
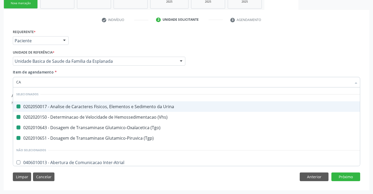
type input "CAL"
checkbox Urina "false"
checkbox \(Vhs\) "false"
checkbox \(Tgo\) "false"
checkbox \(Tgp\) "false"
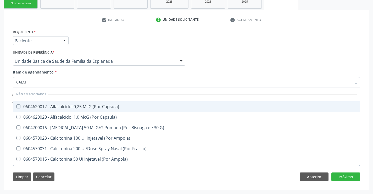
type input "CALCIO"
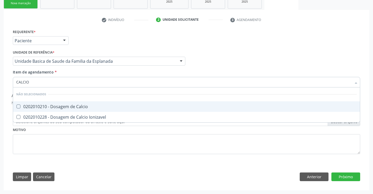
click at [81, 108] on div "0202010210 - Dosagem de Calcio" at bounding box center [186, 106] width 341 height 4
checkbox Calcio "true"
click at [127, 75] on div "Item de agendamento * CALCIO Desfazer seleção Não selecionados 0202010210 - Dos…" at bounding box center [187, 77] width 348 height 16
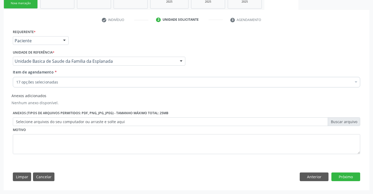
checkbox \(Vhs\) "true"
click at [338, 175] on button "Próximo" at bounding box center [346, 176] width 29 height 9
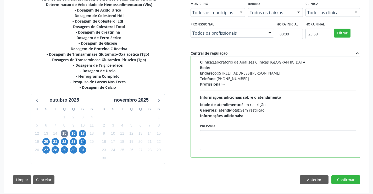
scroll to position [129, 0]
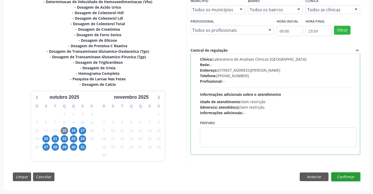
click at [335, 177] on button "Confirmar" at bounding box center [346, 176] width 29 height 9
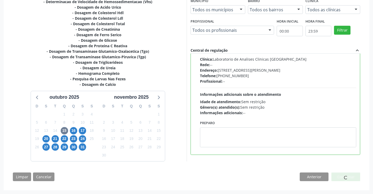
scroll to position [0, 0]
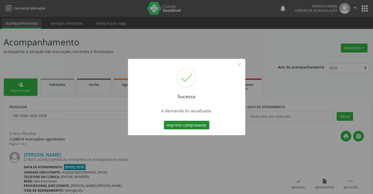
click at [187, 123] on button "Imprimir comprovante" at bounding box center [187, 124] width 46 height 9
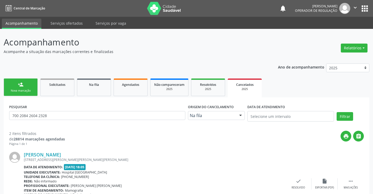
click at [23, 90] on div "Nova marcação" at bounding box center [21, 91] width 26 height 4
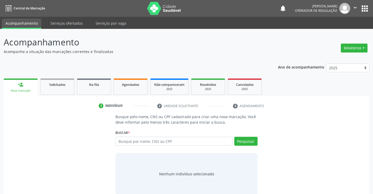
click at [23, 89] on div "Nova marcação" at bounding box center [20, 91] width 27 height 4
click at [140, 140] on input "text" at bounding box center [173, 140] width 117 height 9
type input "ELIZETE"
click at [96, 89] on link "Na fila" at bounding box center [94, 86] width 34 height 16
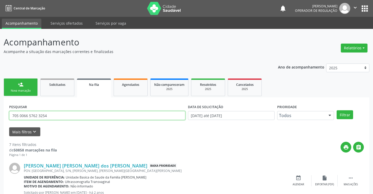
click at [60, 118] on input "705 0066 5762 3254" at bounding box center [97, 115] width 176 height 9
type input "7"
type input "707803682650517"
click at [344, 113] on button "Filtrar" at bounding box center [345, 114] width 16 height 9
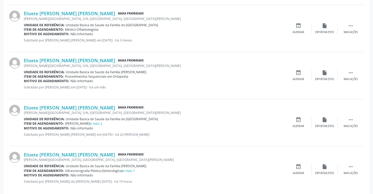
scroll to position [207, 0]
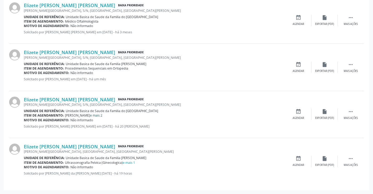
click at [92, 116] on link "e mais 2" at bounding box center [96, 115] width 12 height 4
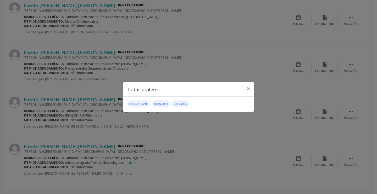
click at [148, 128] on div "Todos os items × Usg Tornozelo Usg Quadril Usg Ombro" at bounding box center [188, 97] width 377 height 194
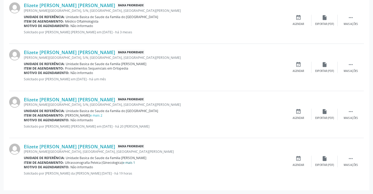
click at [129, 162] on link "e mais 1" at bounding box center [129, 162] width 12 height 4
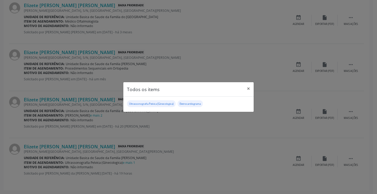
drag, startPoint x: 139, startPoint y: 124, endPoint x: 190, endPoint y: 115, distance: 51.5
click at [140, 124] on div "Todos os items × Ultrassonografia Pelvica (Ginecologica) Eletrocardiograma" at bounding box center [188, 97] width 377 height 194
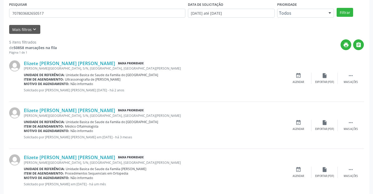
scroll to position [0, 0]
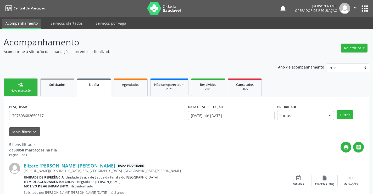
click at [25, 89] on div "Nova marcação" at bounding box center [21, 91] width 26 height 4
click at [24, 89] on div "Nova marcação" at bounding box center [21, 91] width 26 height 4
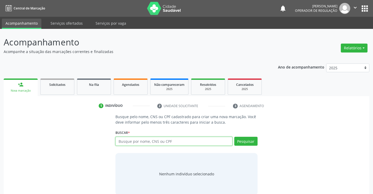
click at [141, 138] on input "text" at bounding box center [173, 140] width 117 height 9
click at [128, 141] on input "text" at bounding box center [173, 140] width 117 height 9
click at [127, 139] on input "text" at bounding box center [173, 140] width 117 height 9
type input "702404589053729"
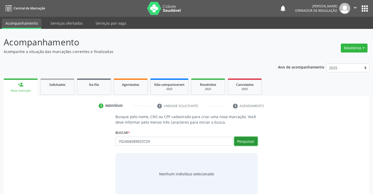
drag, startPoint x: 253, startPoint y: 140, endPoint x: 226, endPoint y: 131, distance: 28.0
click at [251, 139] on button "Pesquisar" at bounding box center [245, 140] width 23 height 9
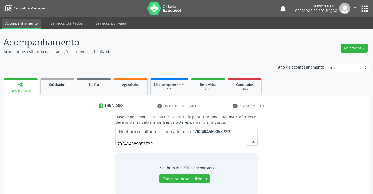
drag, startPoint x: 156, startPoint y: 145, endPoint x: 161, endPoint y: 140, distance: 6.7
click at [157, 145] on input "702404589053729" at bounding box center [181, 143] width 129 height 10
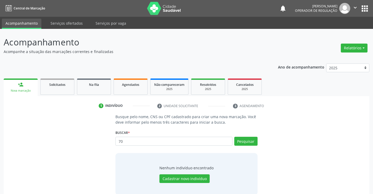
type input "7"
type input "702404589053729"
click at [244, 141] on button "Pesquisar" at bounding box center [245, 140] width 23 height 9
type input "702404589053729"
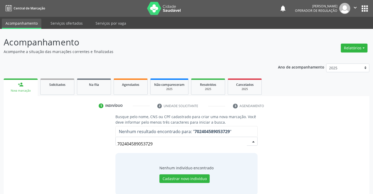
drag, startPoint x: 160, startPoint y: 144, endPoint x: 166, endPoint y: 142, distance: 5.8
click at [165, 142] on input "702404589053729" at bounding box center [181, 143] width 129 height 10
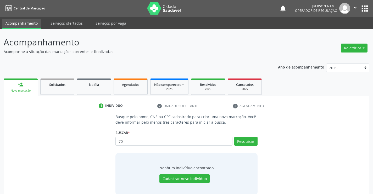
type input "7"
type input "JOAO RAIMUNDO DOS SANTOS"
click at [245, 140] on button "Pesquisar" at bounding box center [245, 140] width 23 height 9
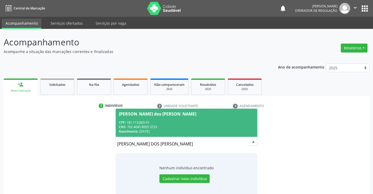
click at [146, 123] on div "CPF: 181.113.865-91" at bounding box center [186, 122] width 135 height 4
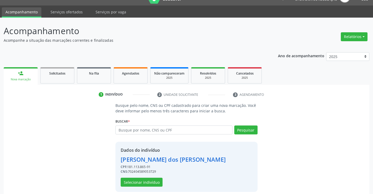
scroll to position [16, 0]
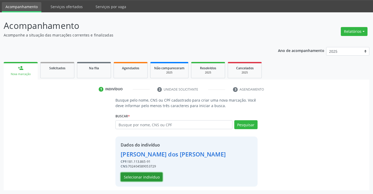
click at [134, 176] on button "Selecionar indivíduo" at bounding box center [142, 176] width 42 height 9
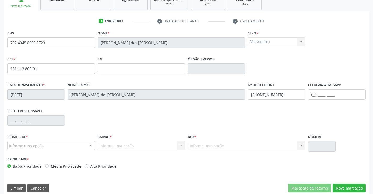
scroll to position [90, 0]
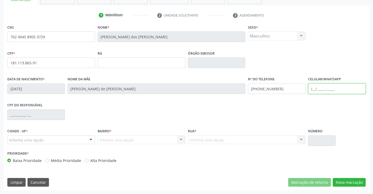
click at [322, 87] on input "text" at bounding box center [337, 88] width 58 height 10
type input "(74) 98861-8930"
click at [90, 139] on div at bounding box center [91, 139] width 8 height 9
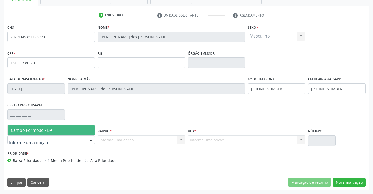
click at [47, 132] on span "Campo Formoso - BA" at bounding box center [32, 130] width 42 height 6
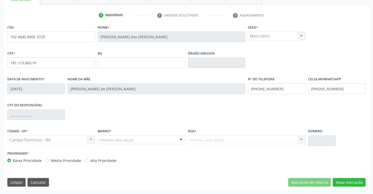
click at [180, 139] on div at bounding box center [181, 139] width 8 height 9
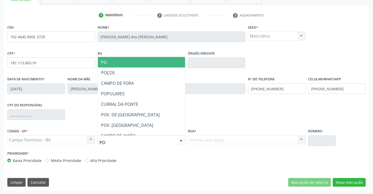
type input "P"
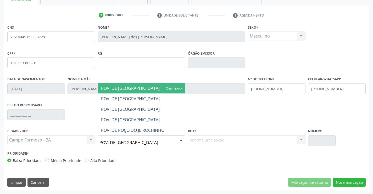
type input "POV. DE POÇOS"
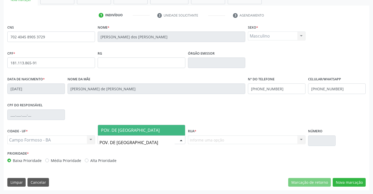
drag, startPoint x: 133, startPoint y: 130, endPoint x: 212, endPoint y: 140, distance: 80.2
click at [145, 132] on span "POV. DE POÇOS" at bounding box center [141, 130] width 87 height 10
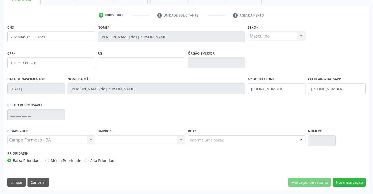
click at [278, 140] on div "Informe uma opção" at bounding box center [247, 139] width 118 height 9
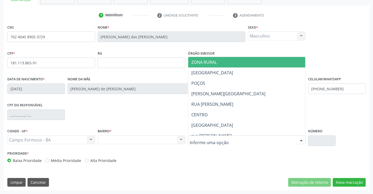
click at [210, 59] on span "ZONA RURAL" at bounding box center [203, 62] width 25 height 6
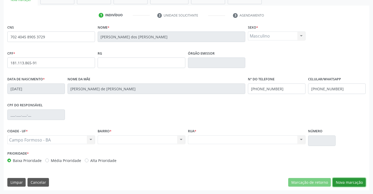
drag, startPoint x: 343, startPoint y: 180, endPoint x: 342, endPoint y: 177, distance: 3.6
click at [343, 180] on button "Nova marcação" at bounding box center [349, 182] width 33 height 9
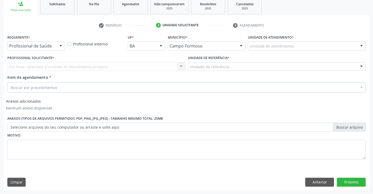
scroll to position [80, 0]
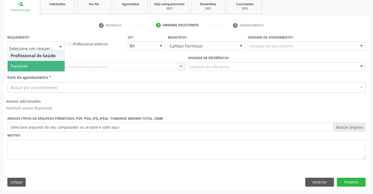
click at [31, 69] on span "Paciente" at bounding box center [36, 66] width 57 height 10
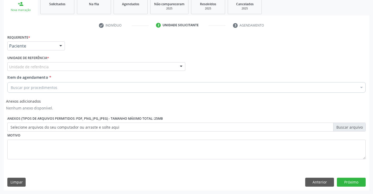
click at [113, 67] on div "Unidade de referência" at bounding box center [96, 66] width 178 height 9
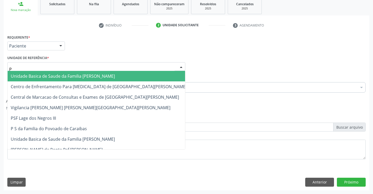
type input "PO"
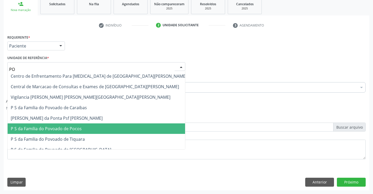
click at [69, 128] on span "P S da Familia do Povoado de Pocos" at bounding box center [46, 128] width 71 height 6
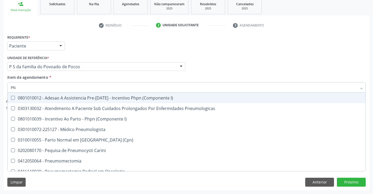
type input "P"
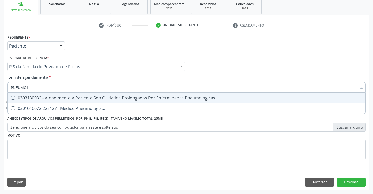
type input "PNEUMOLO"
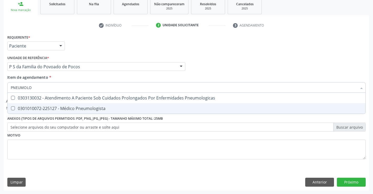
drag, startPoint x: 86, startPoint y: 109, endPoint x: 113, endPoint y: 134, distance: 37.6
click at [86, 109] on div "0301010072-225127 - Médico Pneumologista" at bounding box center [187, 108] width 352 height 4
checkbox Pneumologista "true"
click at [98, 150] on div "Requerente * Paciente Profissional de Saúde Paciente Nenhum resultado encontrad…" at bounding box center [186, 99] width 359 height 133
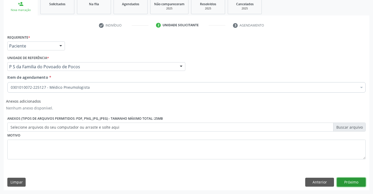
click at [354, 184] on button "Próximo" at bounding box center [351, 181] width 29 height 9
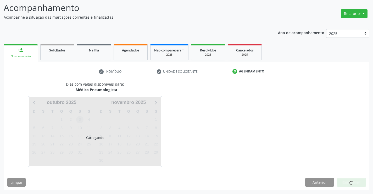
scroll to position [50, 0]
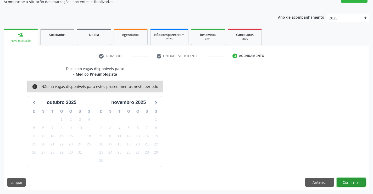
click at [350, 178] on button "Confirmar" at bounding box center [351, 182] width 29 height 9
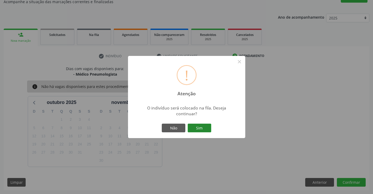
click at [203, 126] on button "Sim" at bounding box center [200, 127] width 24 height 9
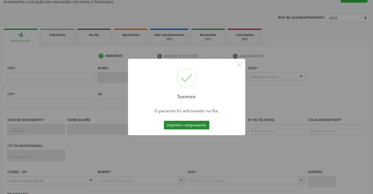
click at [183, 125] on button "Imprimir comprovante" at bounding box center [187, 124] width 46 height 9
